Goal: Task Accomplishment & Management: Use online tool/utility

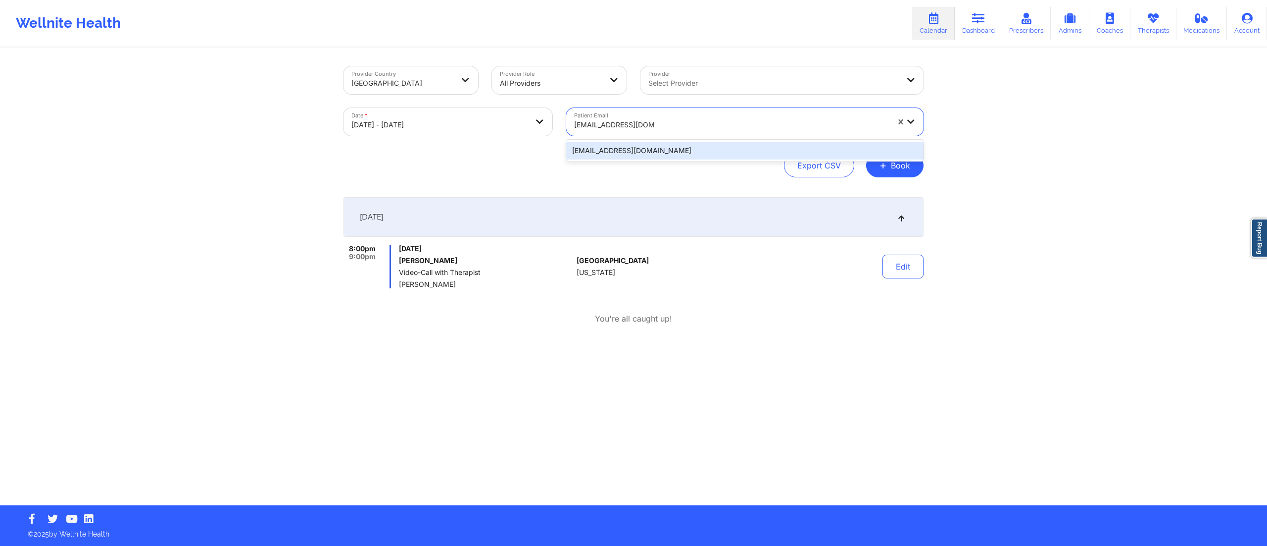
click at [618, 151] on div "princeof510@gmail.com" at bounding box center [744, 151] width 357 height 18
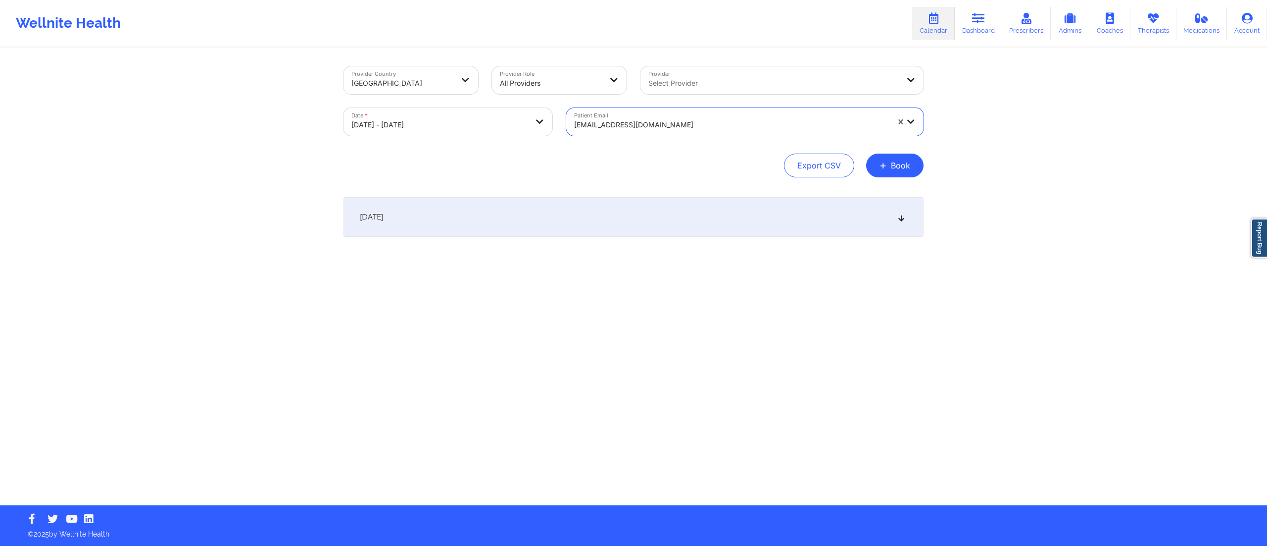
click at [591, 213] on div "October 14, 2025" at bounding box center [634, 217] width 580 height 40
click at [656, 127] on div at bounding box center [731, 125] width 315 height 12
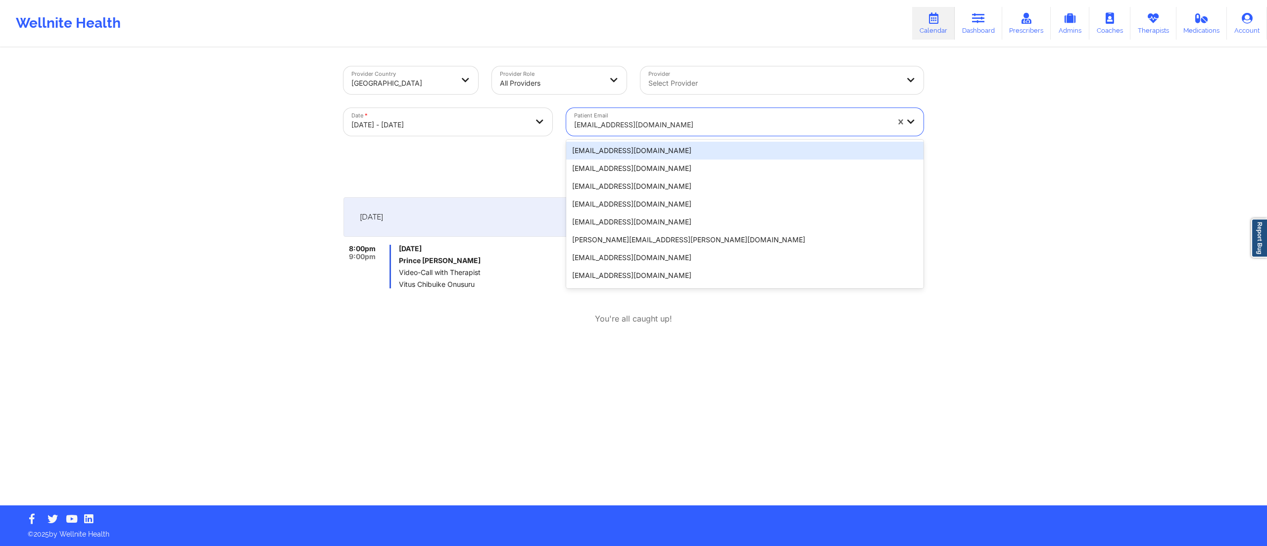
paste input "suhaydee.tejeda@gmail.com"
type input "suhaydee.tejeda@gmail.com"
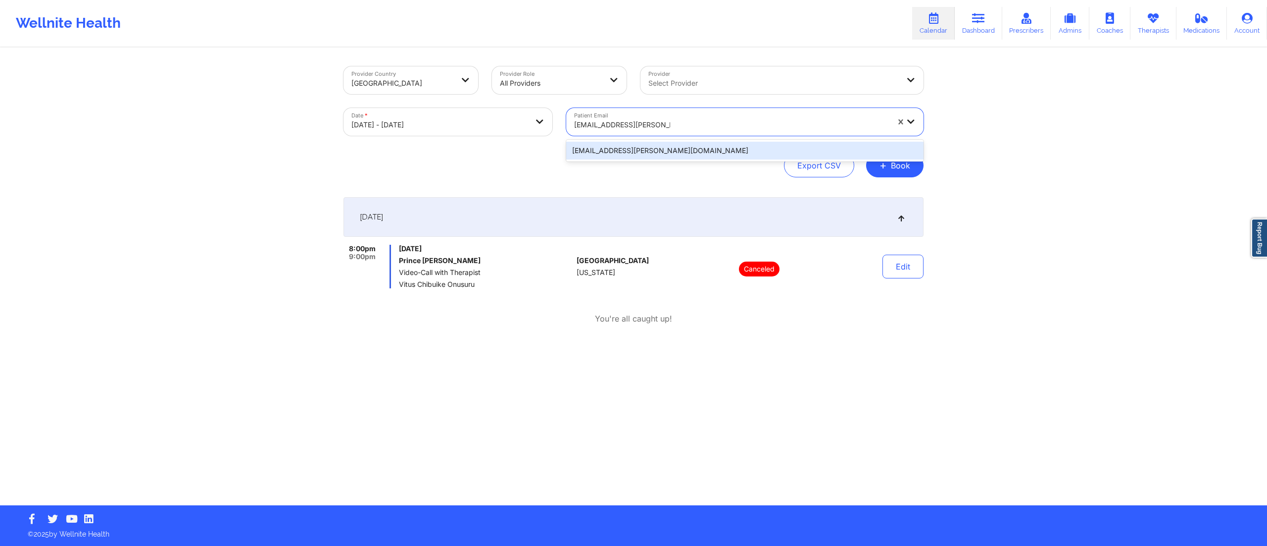
click at [638, 151] on div "suhaydee.tejeda@gmail.com" at bounding box center [744, 151] width 357 height 18
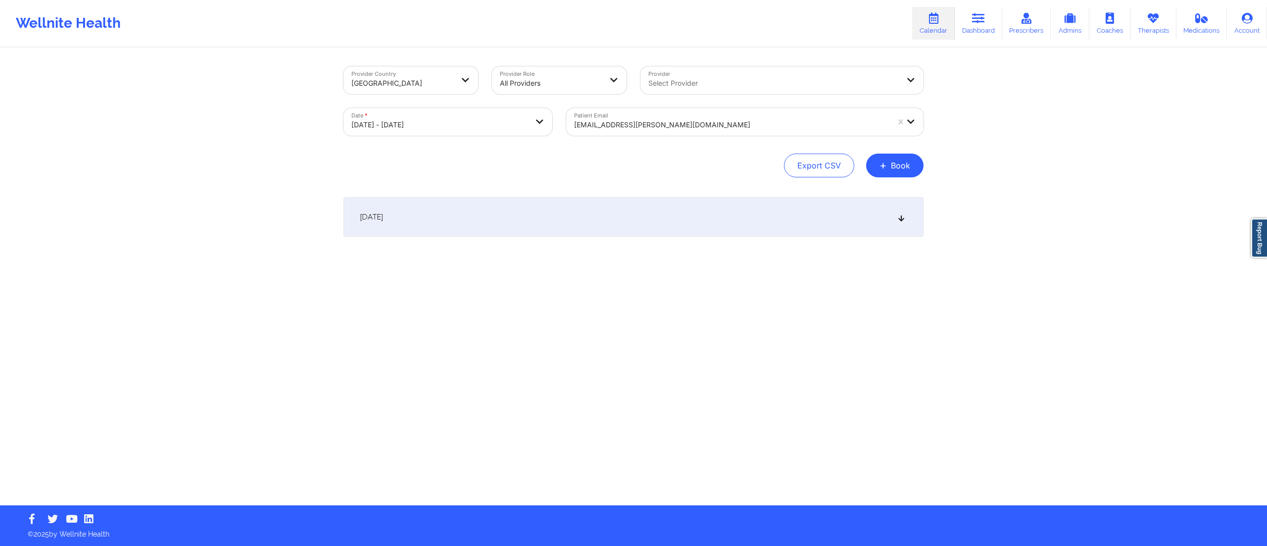
click at [658, 219] on div "October 14, 2025" at bounding box center [634, 217] width 580 height 40
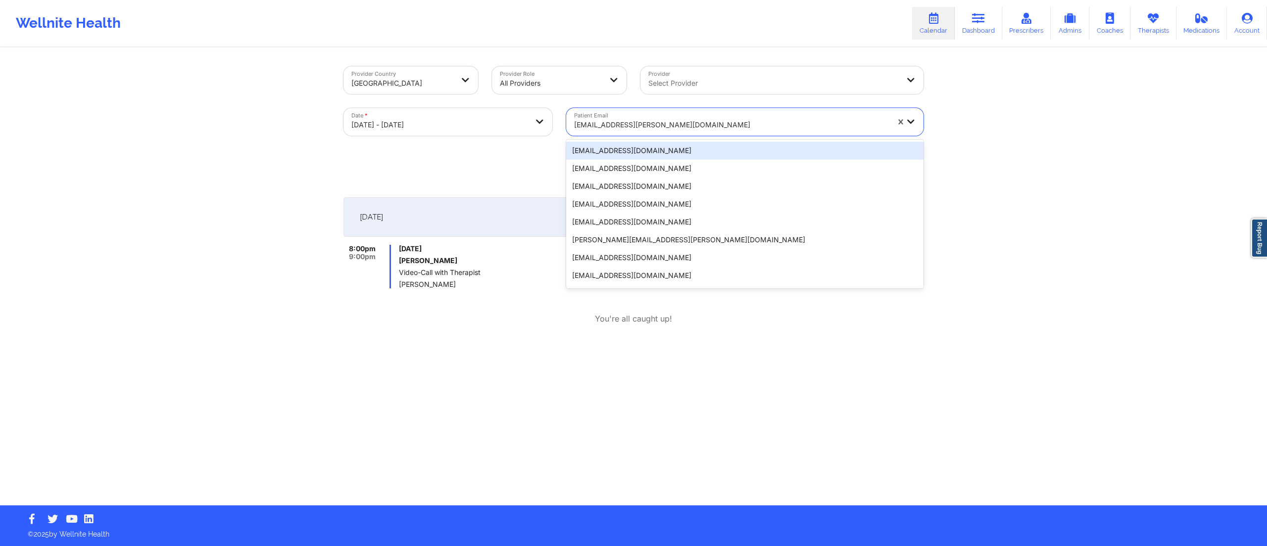
click at [650, 122] on div at bounding box center [731, 125] width 315 height 12
paste input "domeisy28@gmail.com"
type input "domeisy28@gmail.com"
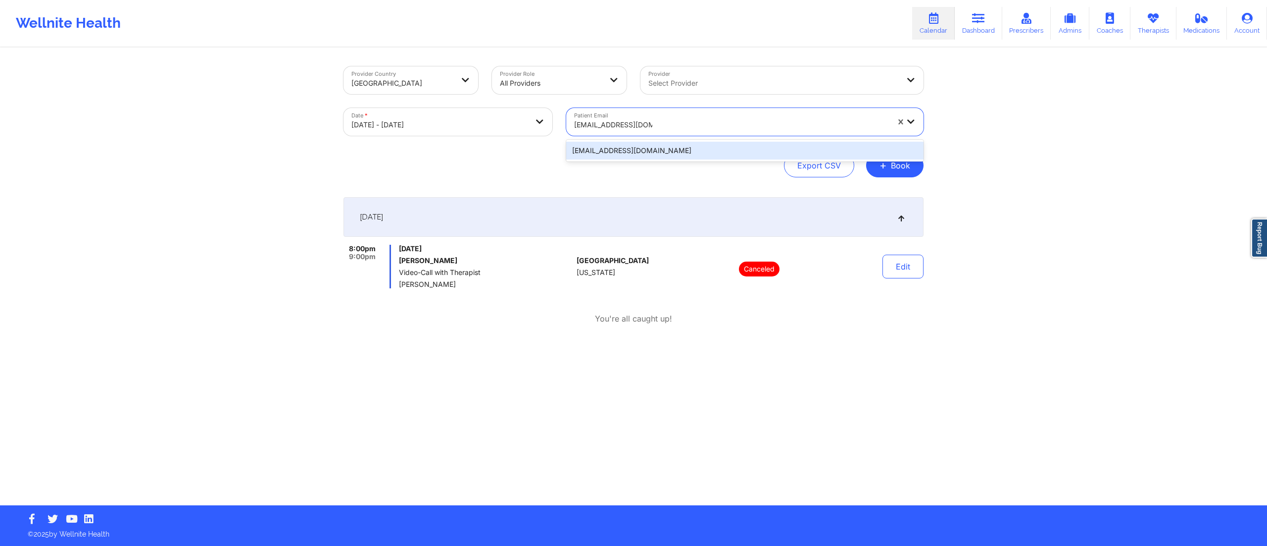
click at [636, 155] on div "domeisy28@gmail.com" at bounding box center [744, 151] width 357 height 18
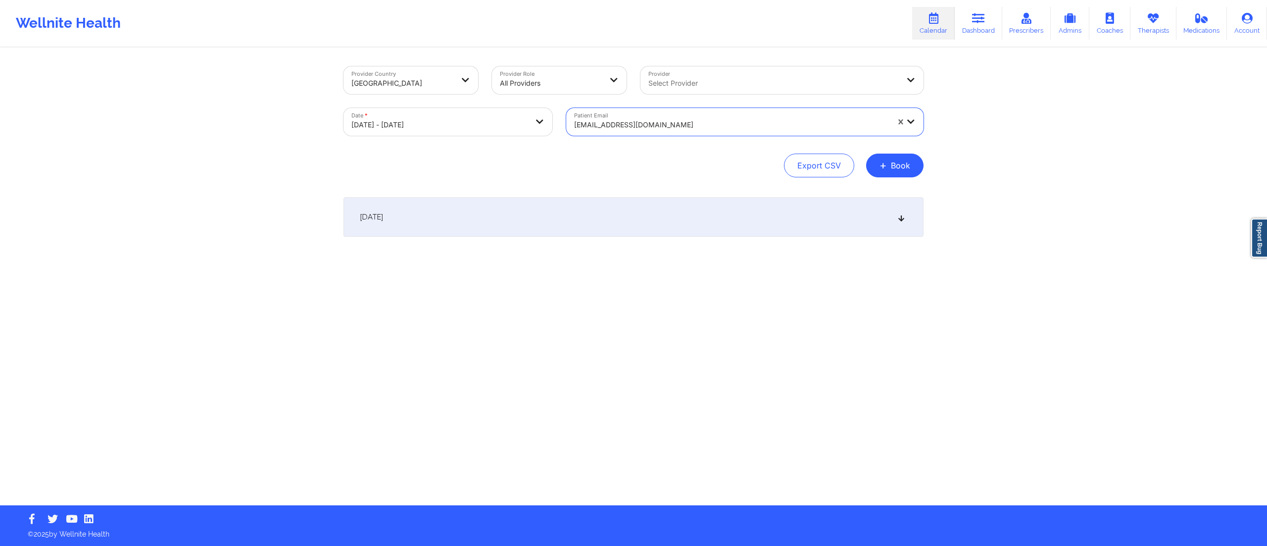
click at [608, 232] on div "October 14, 2025" at bounding box center [634, 217] width 580 height 40
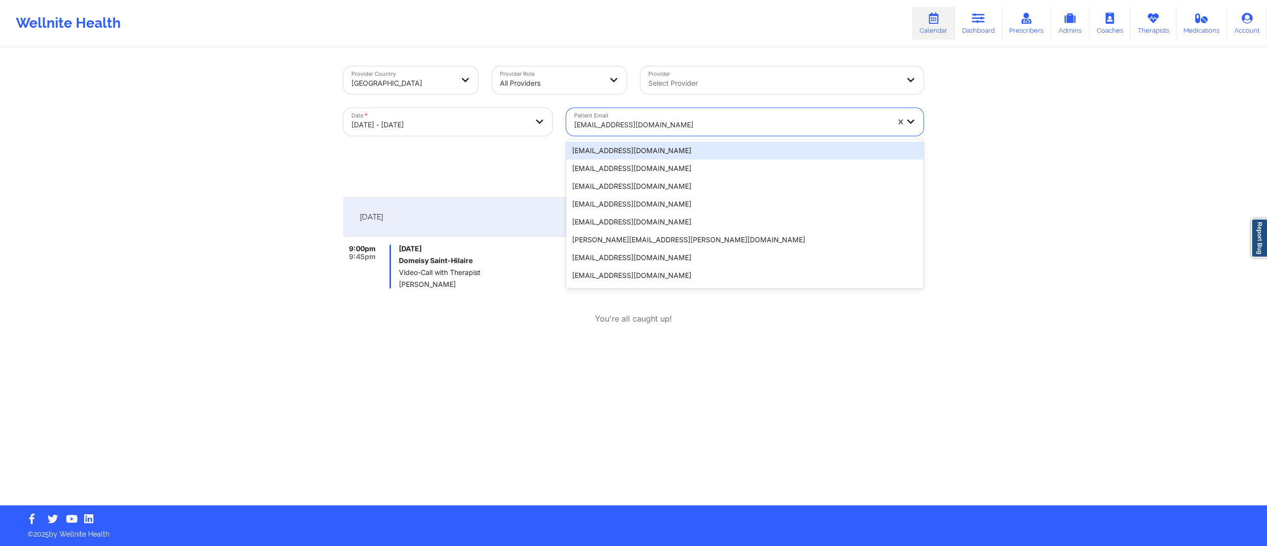
click at [662, 134] on div "domeisy28@gmail.com" at bounding box center [731, 125] width 315 height 22
paste input "isabella.b.riera@gmail.com"
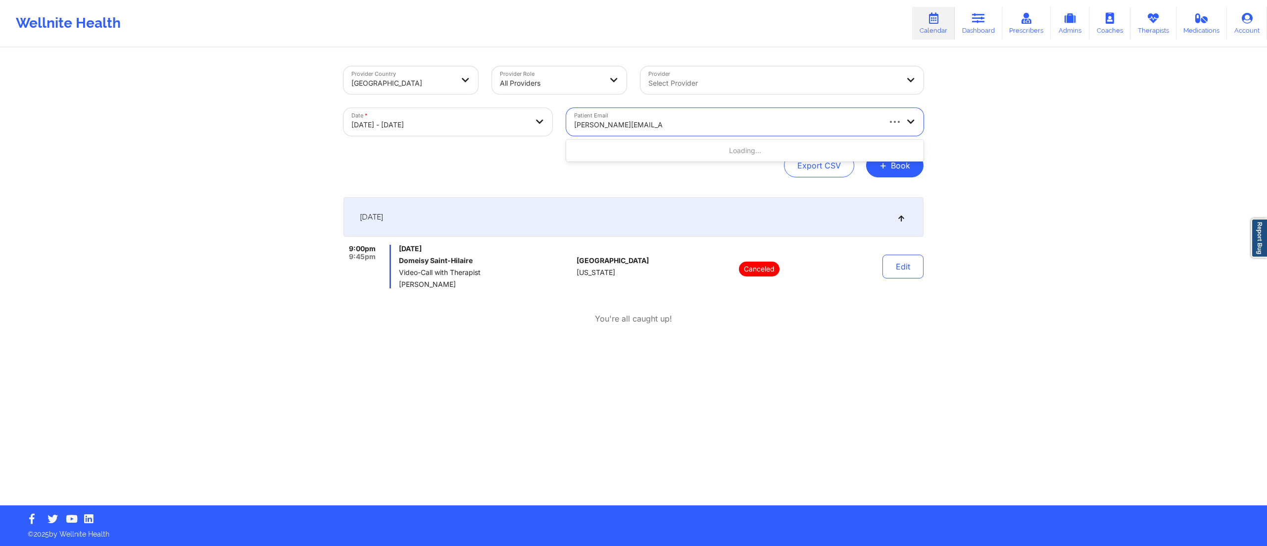
click at [632, 155] on div "Loading..." at bounding box center [744, 151] width 357 height 18
type input "isabella.b.riera@gmail.com"
